Goal: Information Seeking & Learning: Learn about a topic

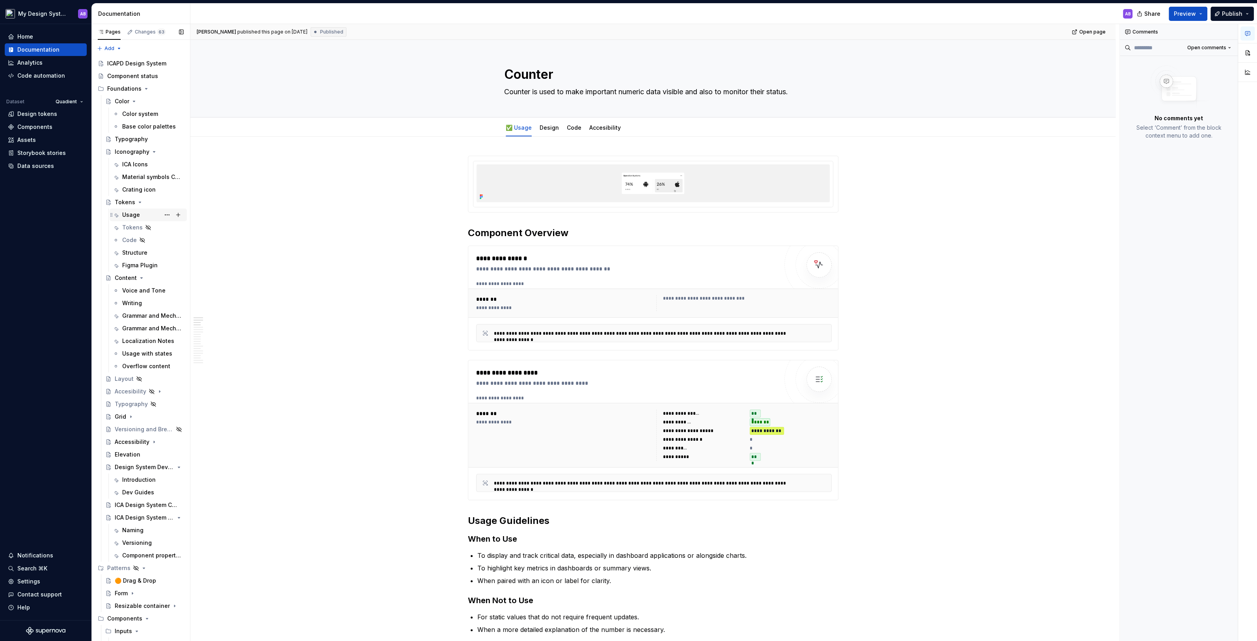
click at [132, 214] on div "Usage" at bounding box center [131, 215] width 18 height 8
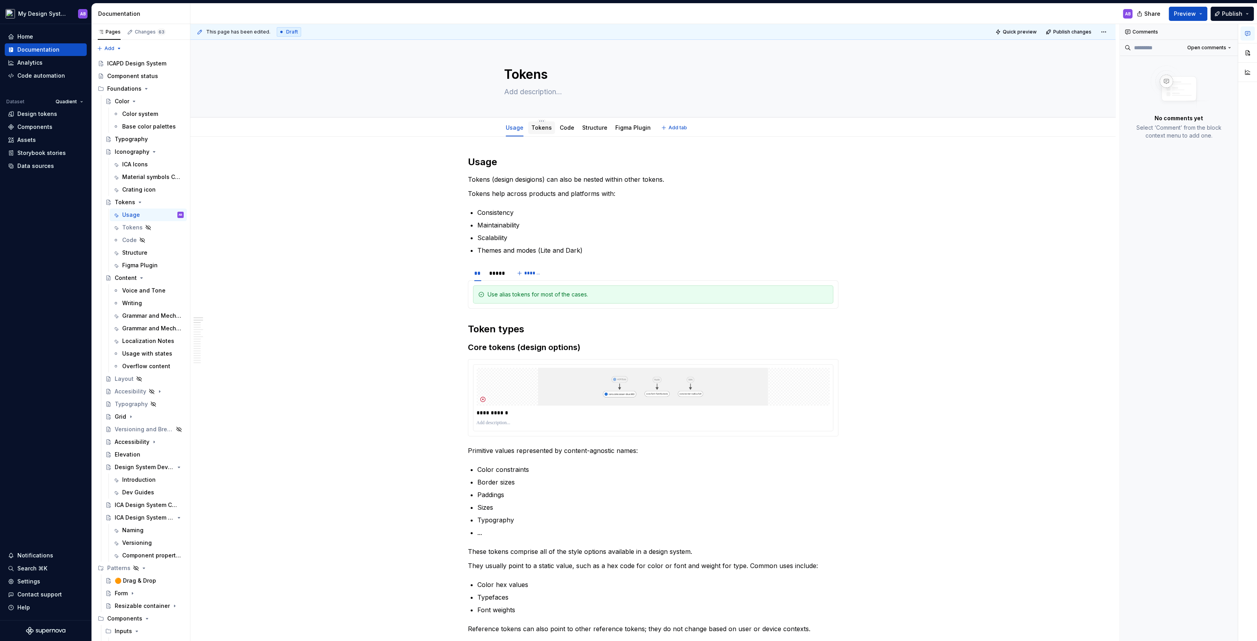
click at [537, 131] on div "Tokens" at bounding box center [541, 128] width 20 height 8
click at [544, 125] on link "Tokens" at bounding box center [541, 127] width 20 height 7
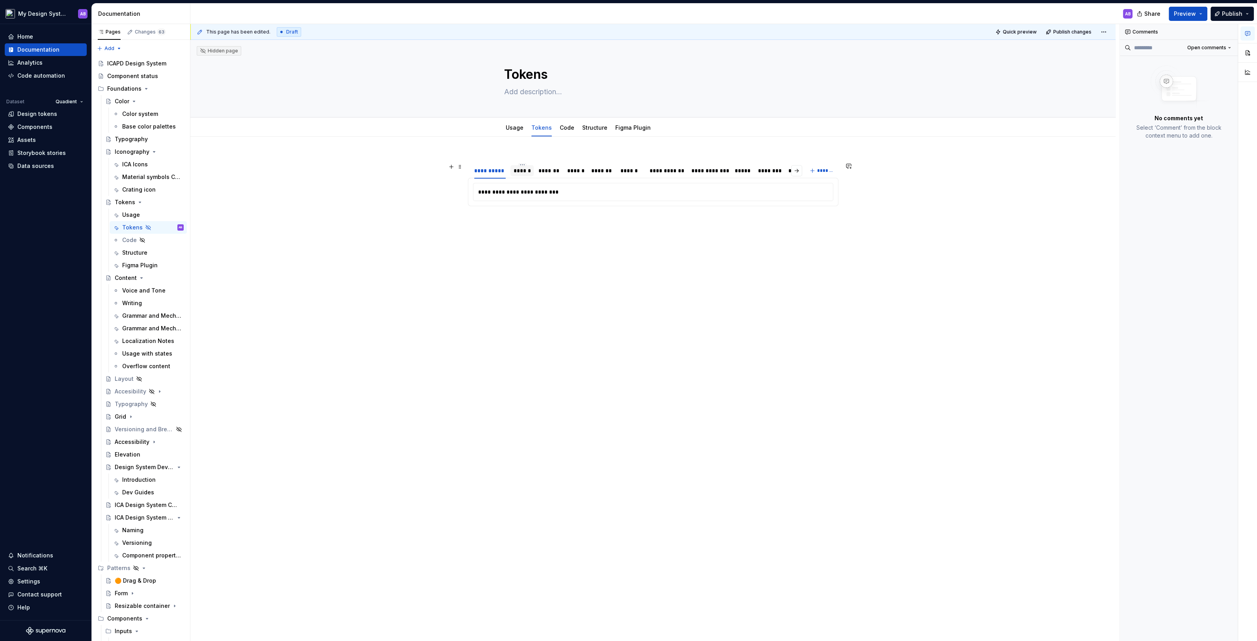
click at [522, 167] on div "******" at bounding box center [522, 171] width 17 height 8
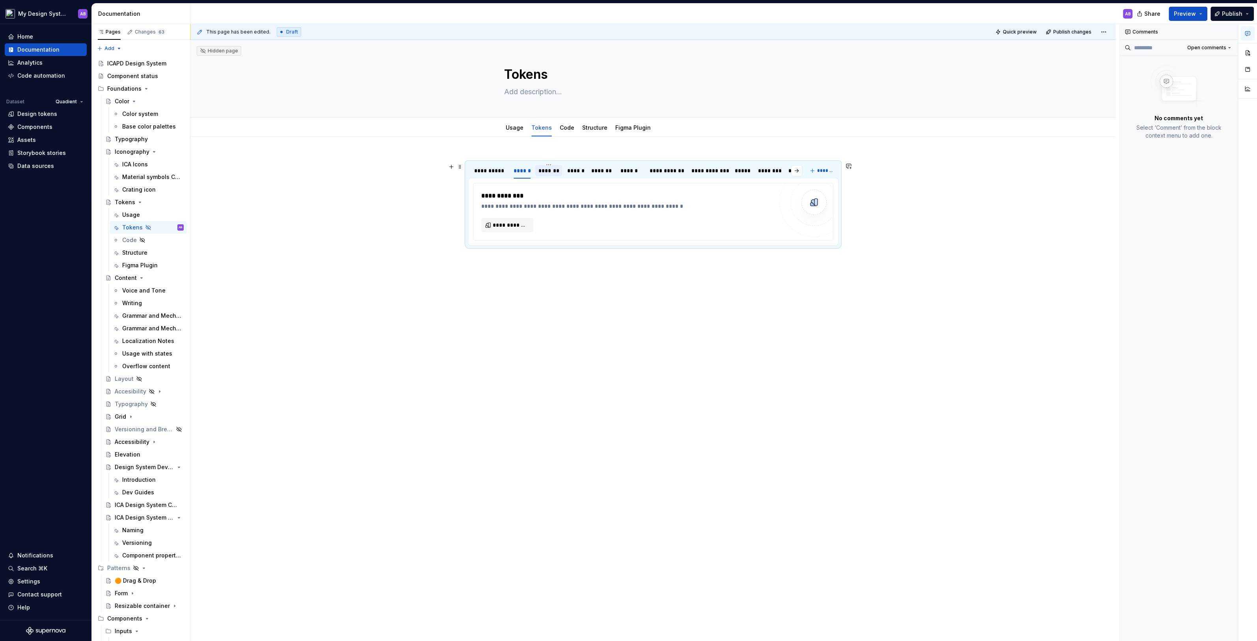
click at [551, 171] on div "*******" at bounding box center [549, 171] width 20 height 8
click at [516, 132] on div "Usage" at bounding box center [515, 127] width 24 height 13
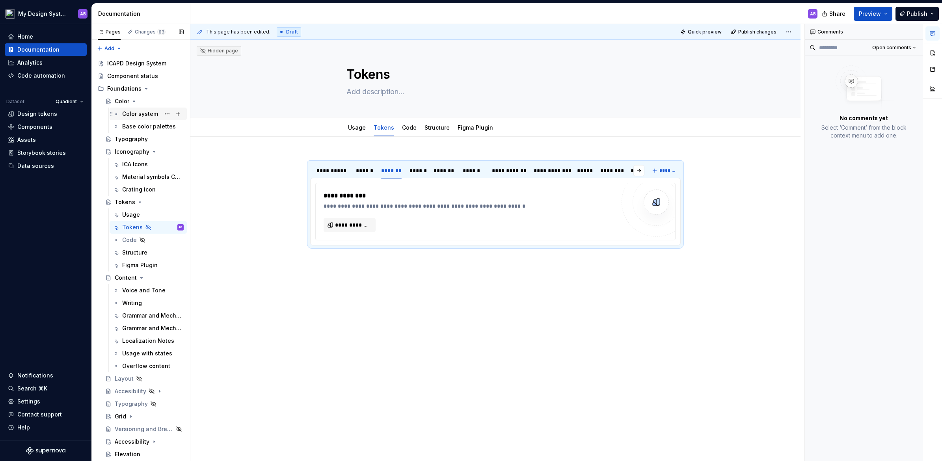
click at [140, 111] on div "Color system" at bounding box center [140, 114] width 36 height 8
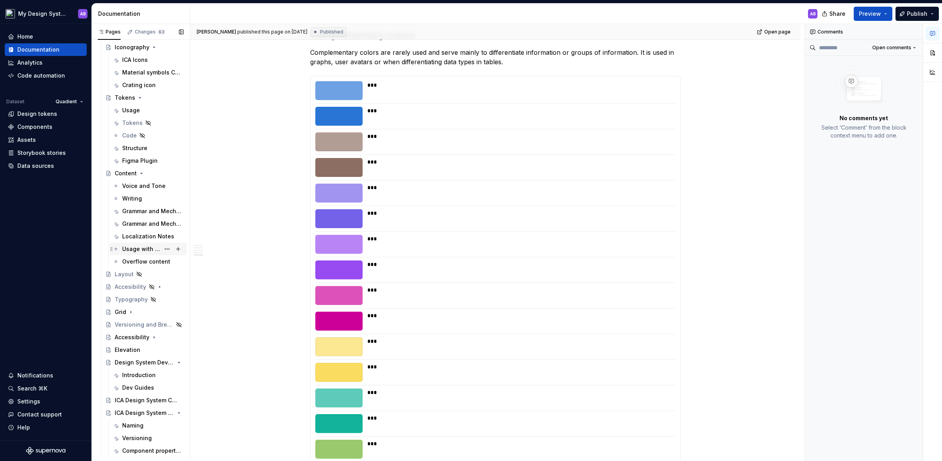
scroll to position [107, 0]
click at [128, 274] on div "Layout" at bounding box center [124, 272] width 19 height 8
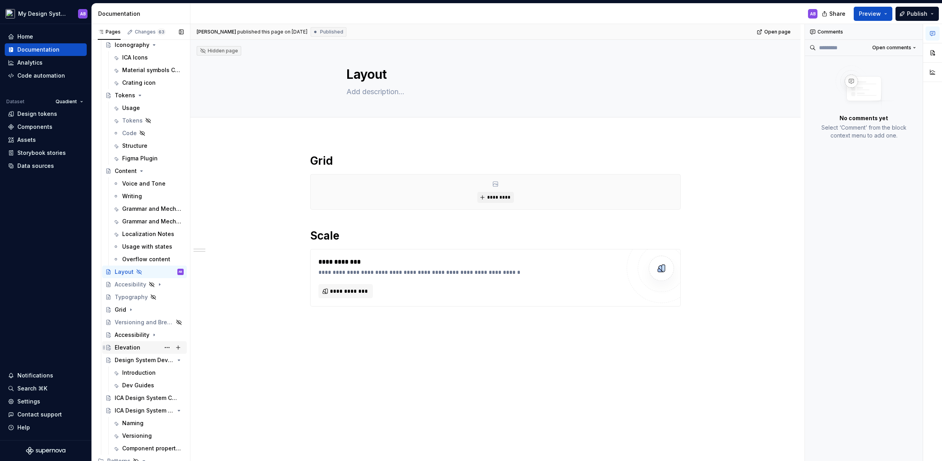
click at [131, 345] on div "Elevation" at bounding box center [128, 348] width 26 height 8
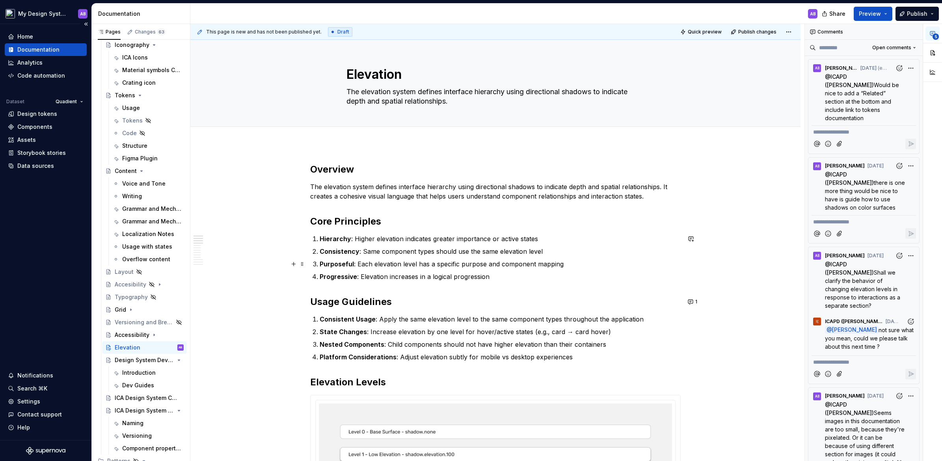
type textarea "*"
